Goal: Task Accomplishment & Management: Complete application form

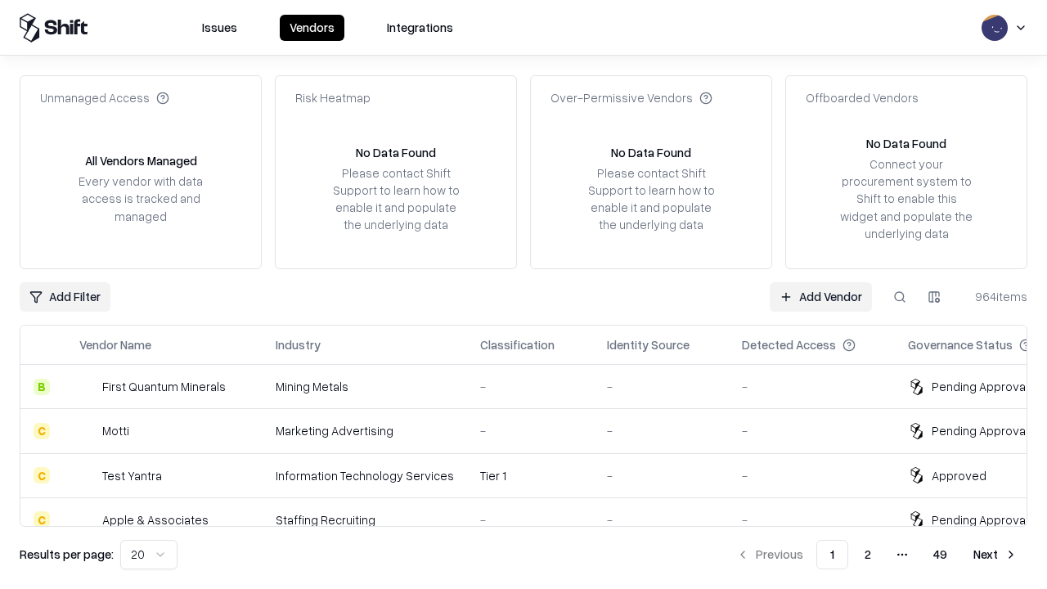
click at [821, 296] on link "Add Vendor" at bounding box center [821, 296] width 102 height 29
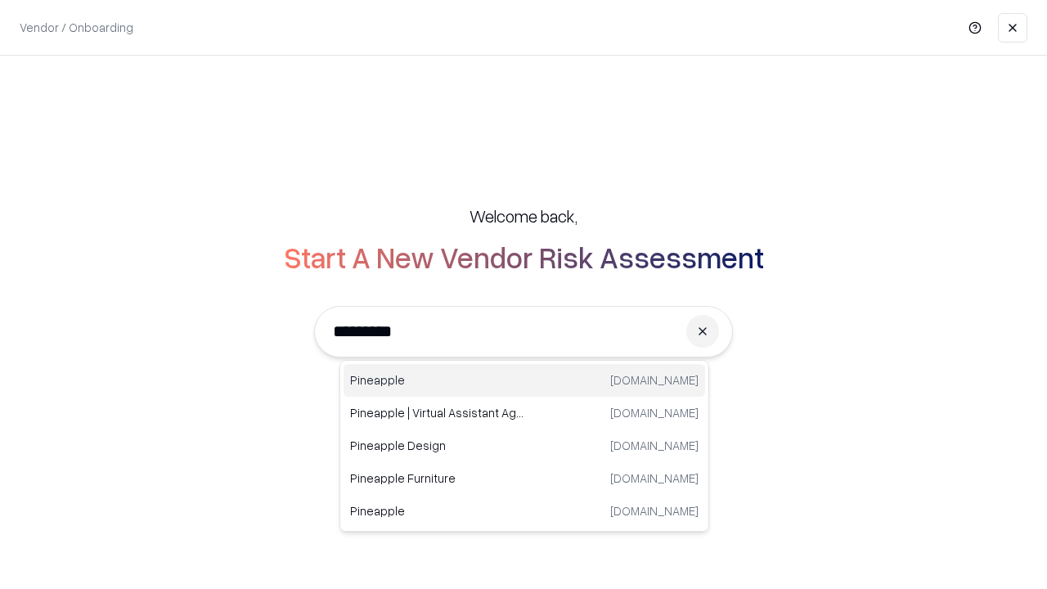
click at [525, 380] on div "Pineapple [DOMAIN_NAME]" at bounding box center [525, 380] width 362 height 33
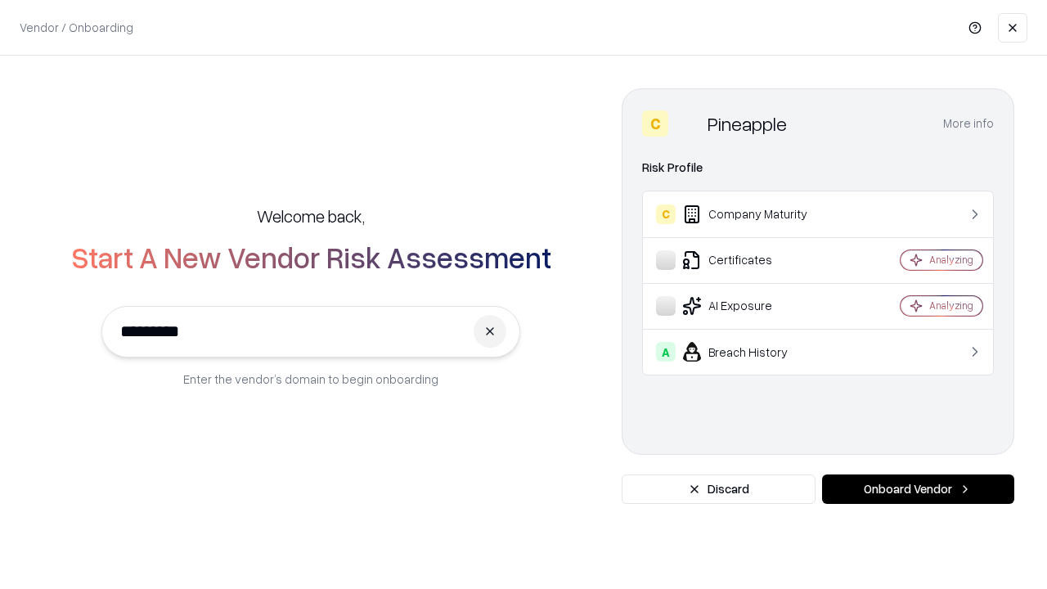
type input "*********"
click at [918, 489] on button "Onboard Vendor" at bounding box center [918, 489] width 192 height 29
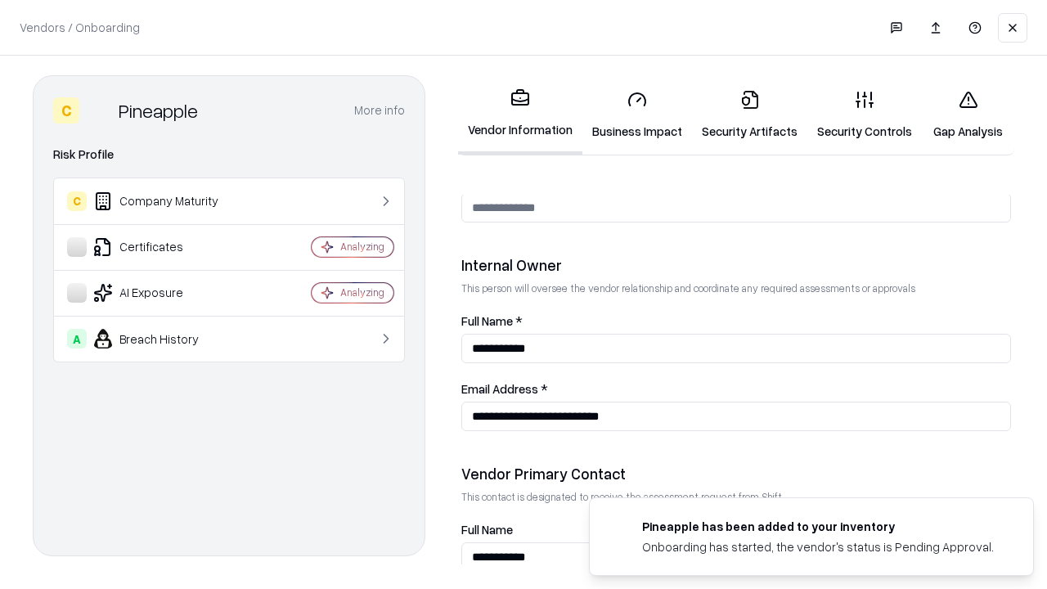
scroll to position [848, 0]
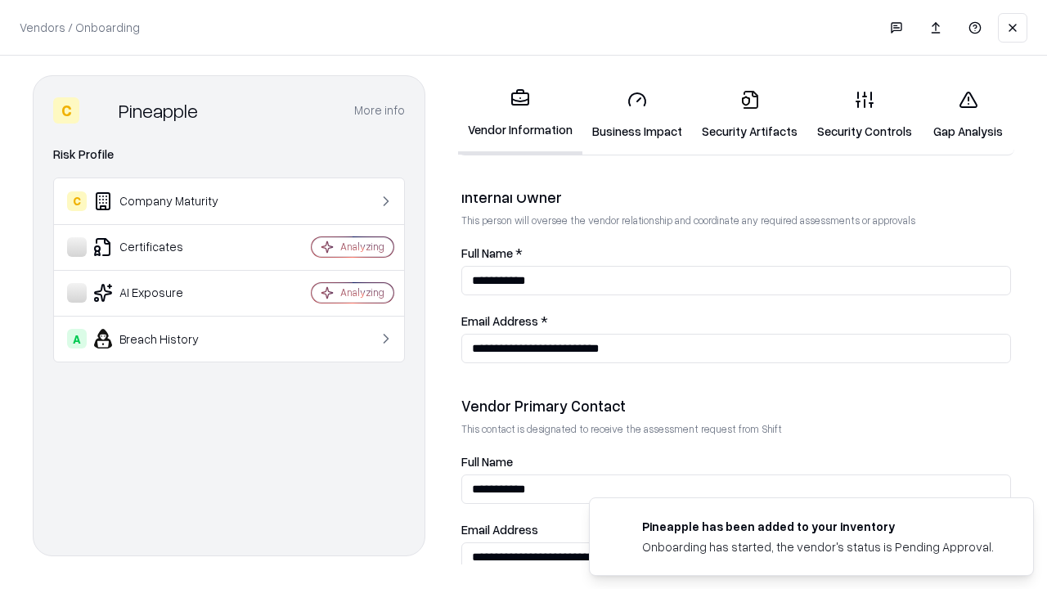
click at [637, 115] on link "Business Impact" at bounding box center [638, 115] width 110 height 76
click at [750, 115] on link "Security Artifacts" at bounding box center [749, 115] width 115 height 76
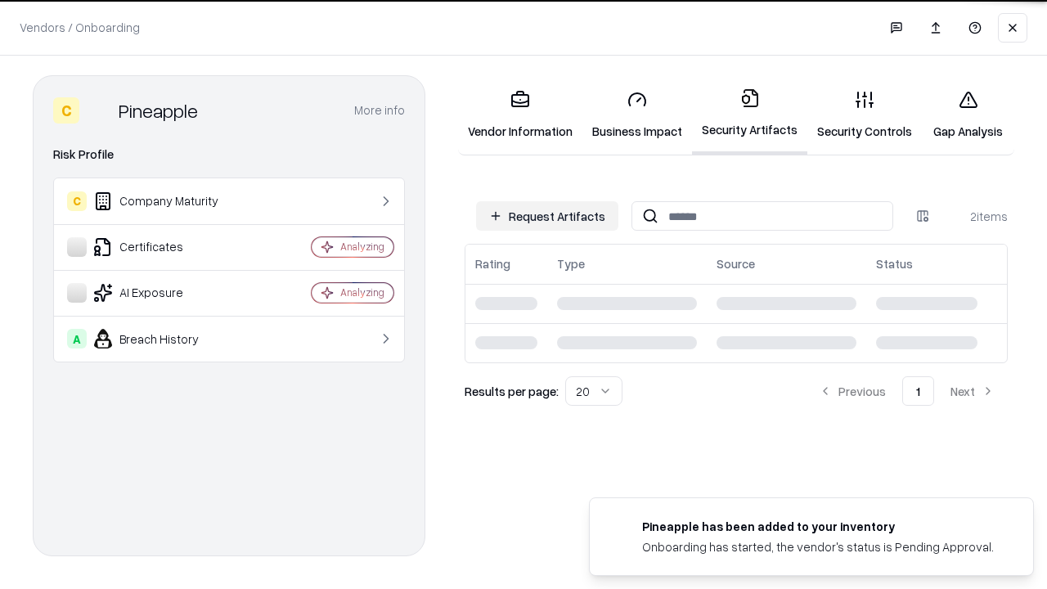
click at [547, 216] on button "Request Artifacts" at bounding box center [547, 215] width 142 height 29
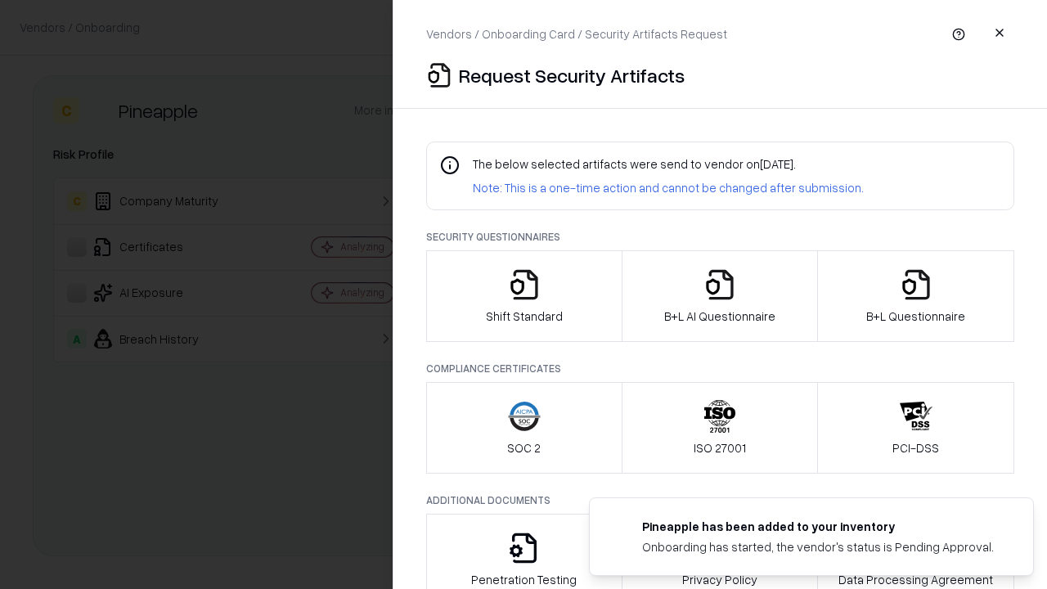
click at [524, 296] on icon "button" at bounding box center [524, 284] width 33 height 33
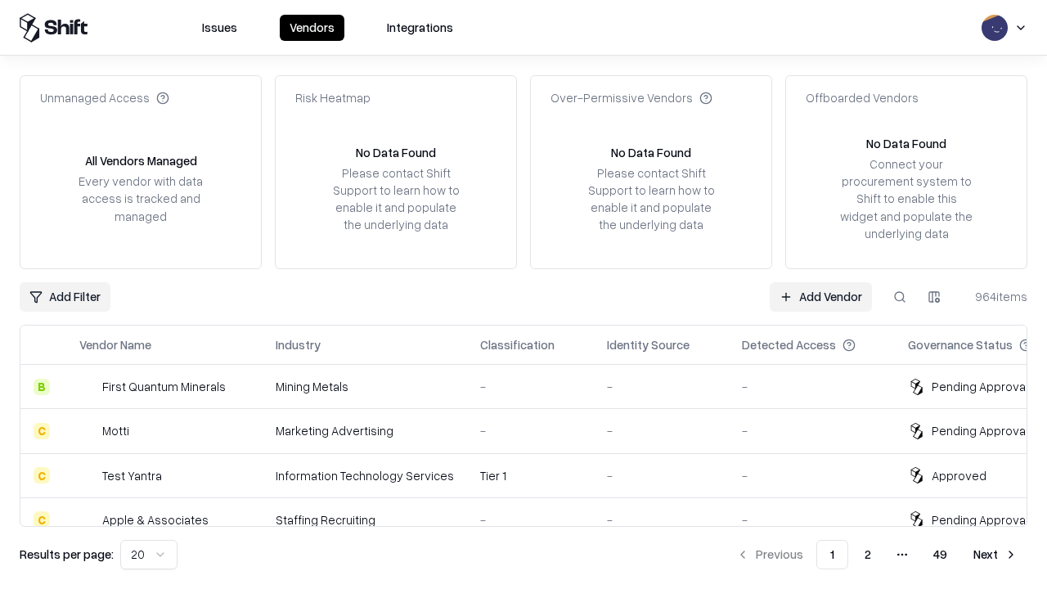
click at [821, 296] on link "Add Vendor" at bounding box center [821, 296] width 102 height 29
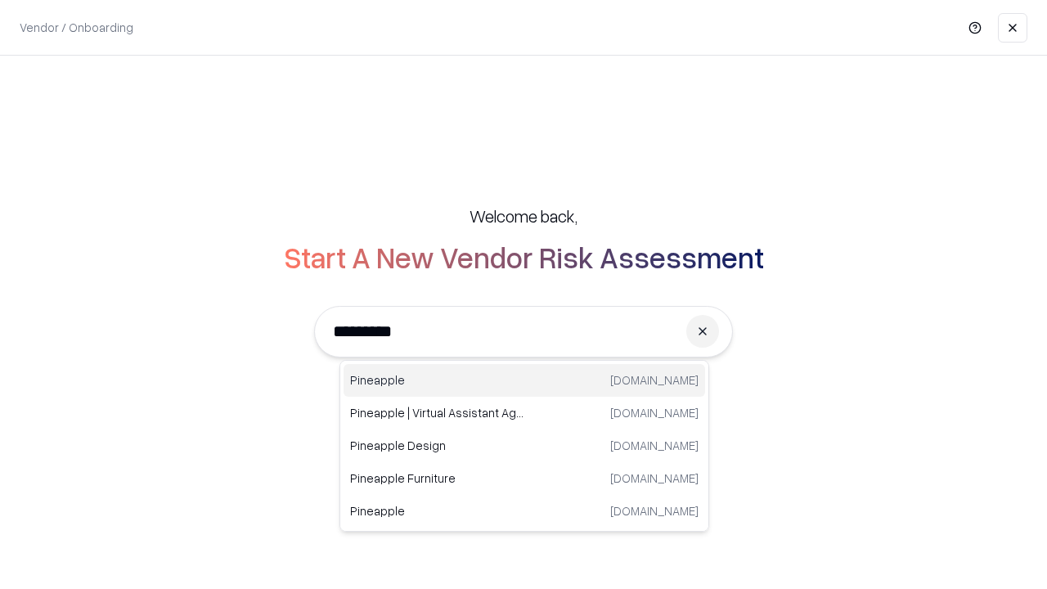
click at [525, 380] on div "Pineapple [DOMAIN_NAME]" at bounding box center [525, 380] width 362 height 33
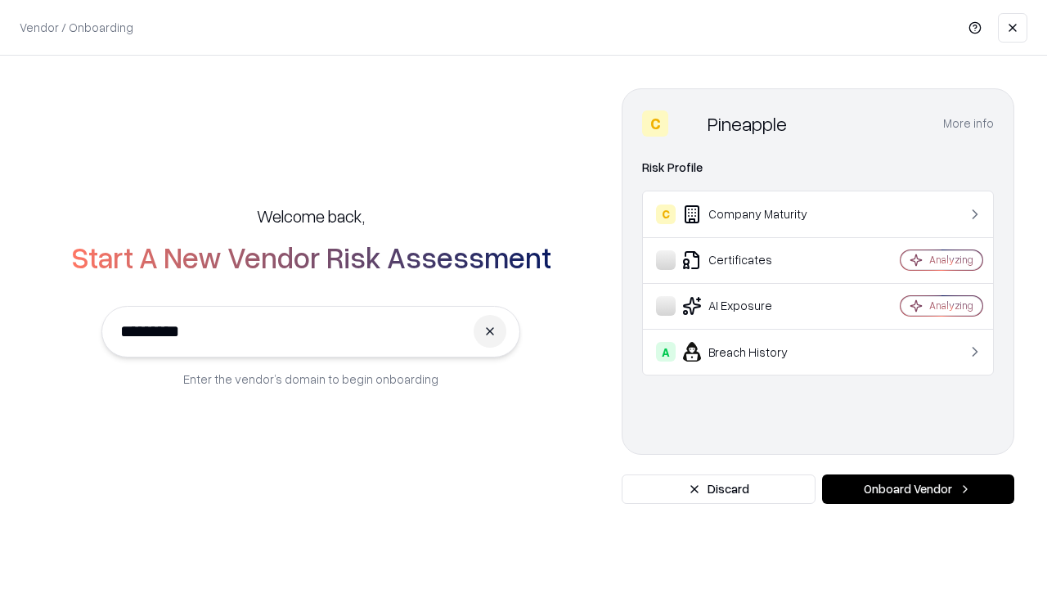
type input "*********"
click at [918, 489] on button "Onboard Vendor" at bounding box center [918, 489] width 192 height 29
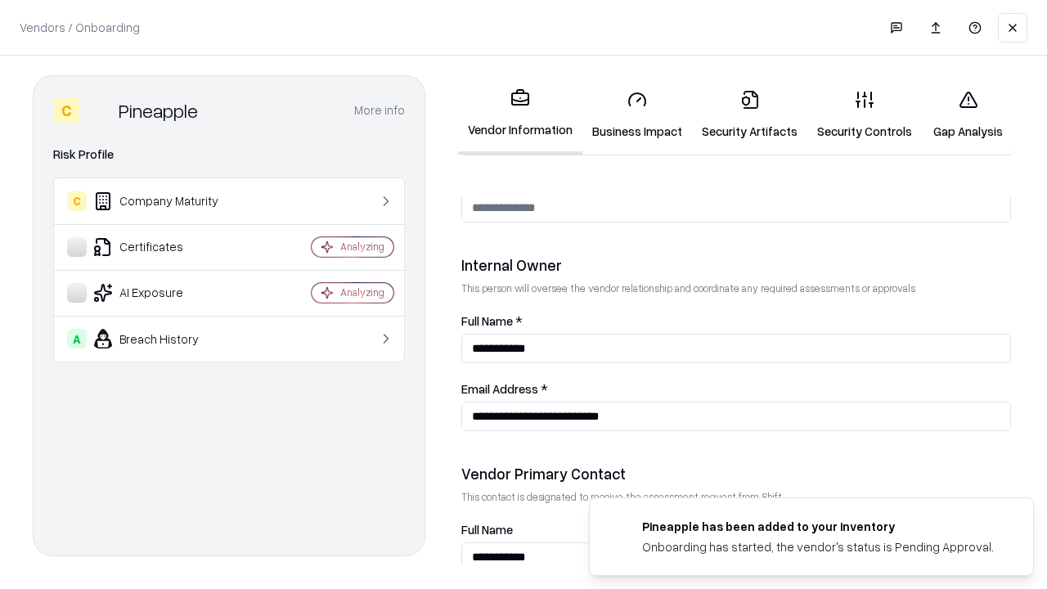
scroll to position [848, 0]
